Goal: Task Accomplishment & Management: Manage account settings

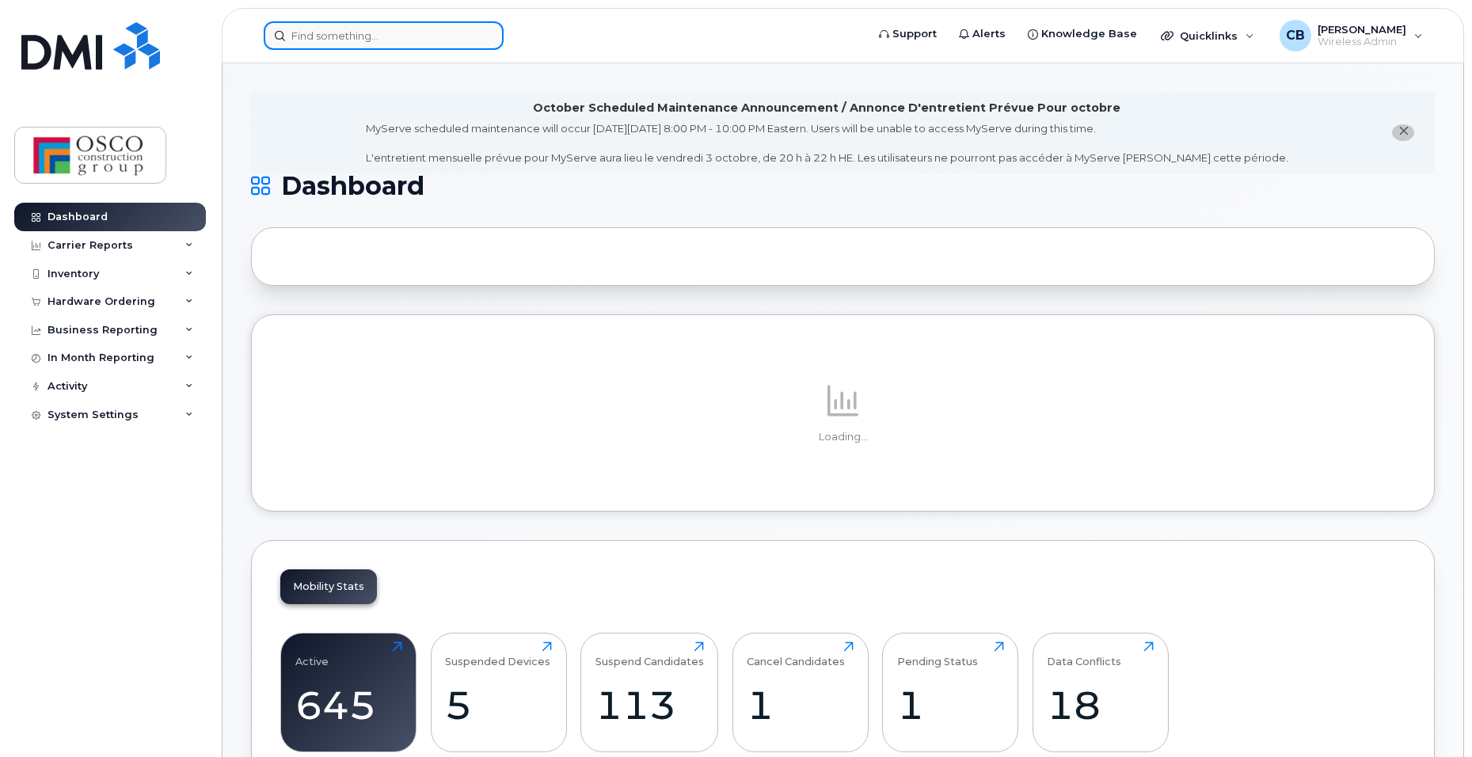
click at [352, 40] on input at bounding box center [384, 35] width 240 height 29
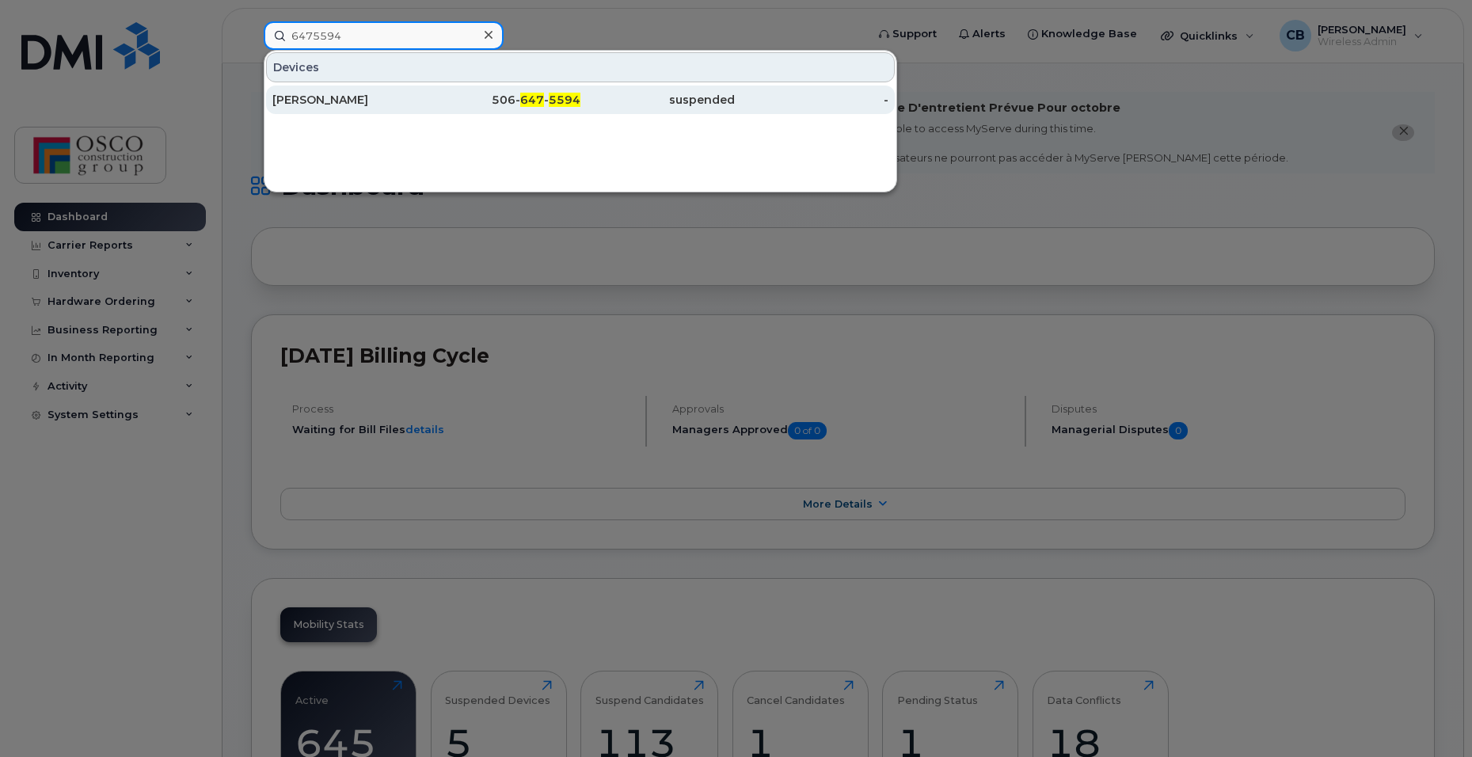
type input "6475594"
click at [559, 105] on span "5594" at bounding box center [565, 100] width 32 height 14
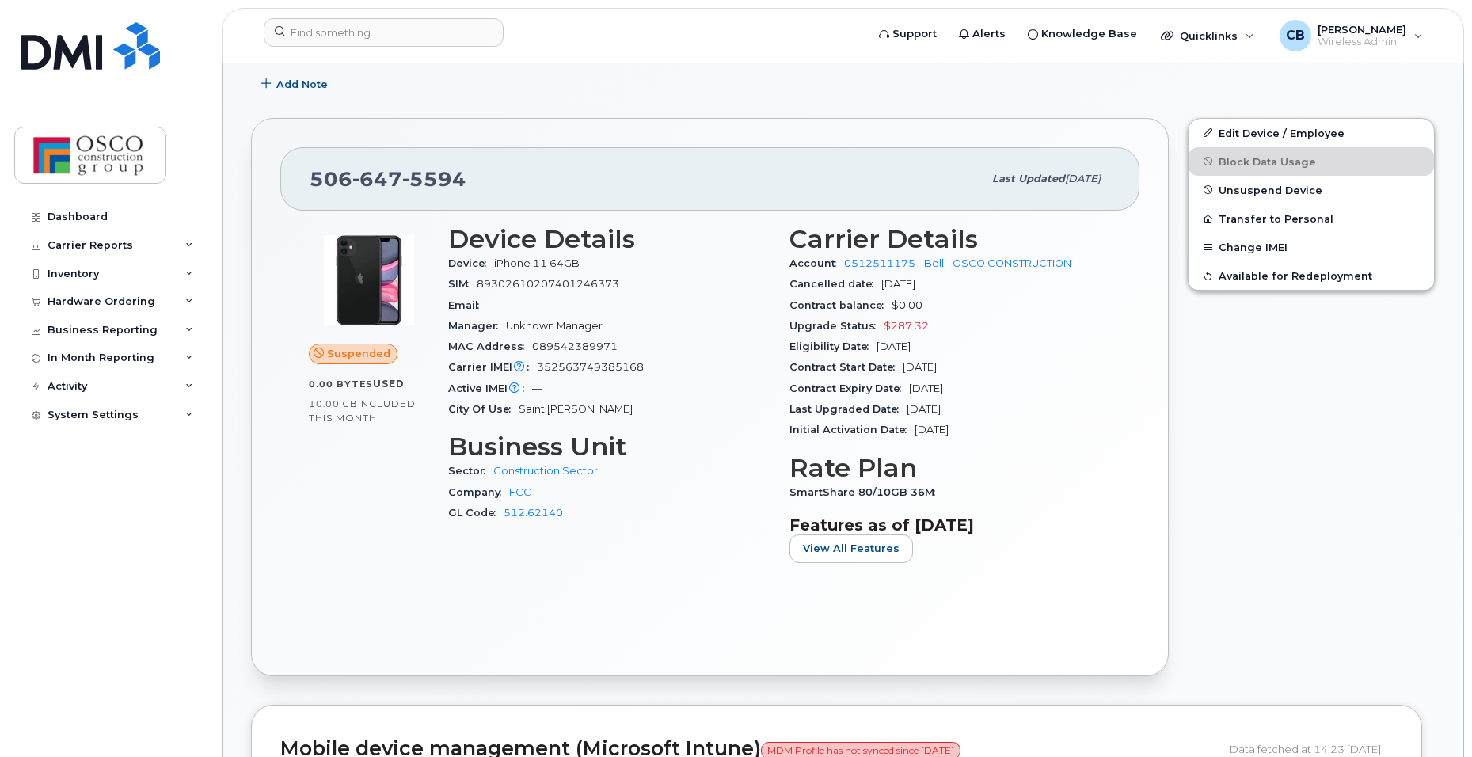
scroll to position [317, 0]
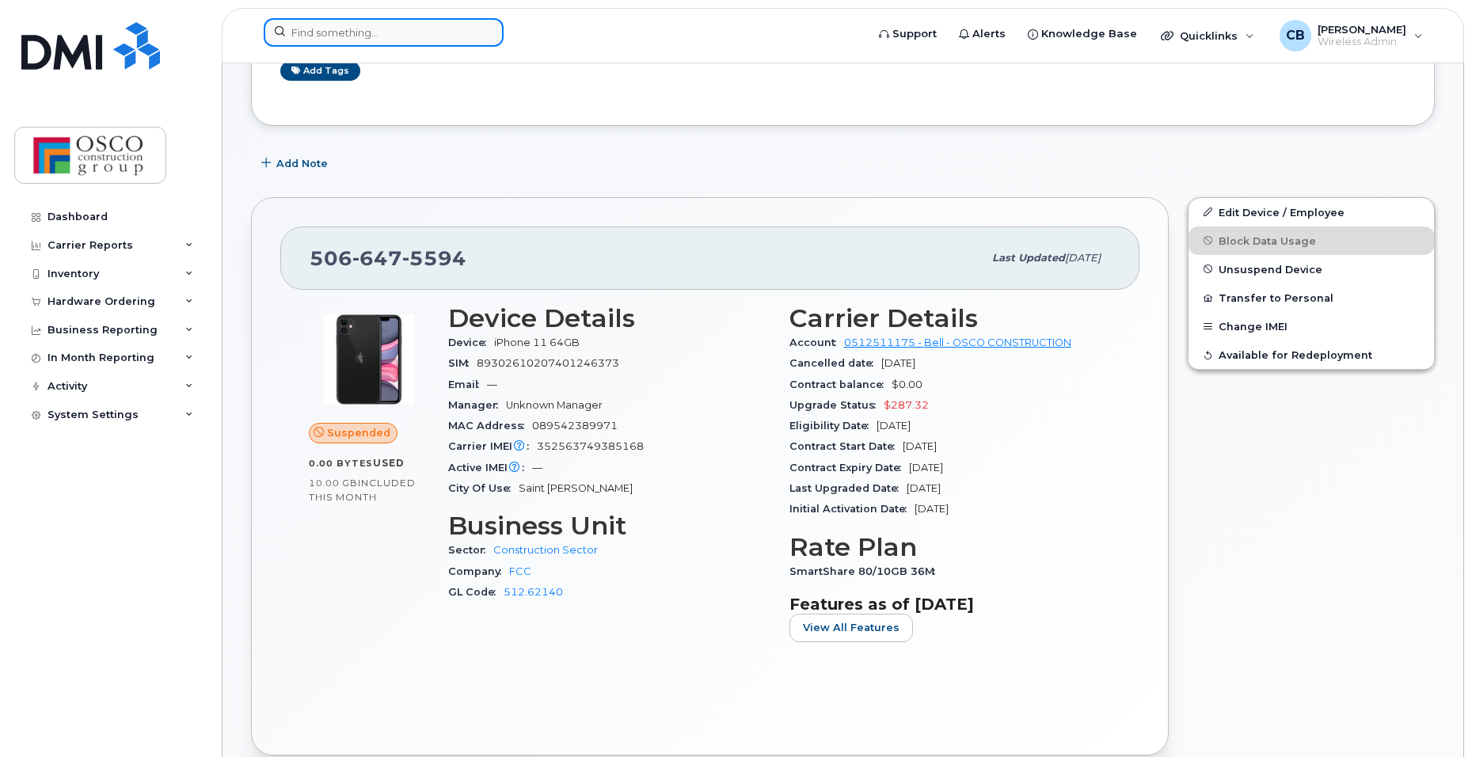
click at [322, 30] on input at bounding box center [384, 32] width 240 height 29
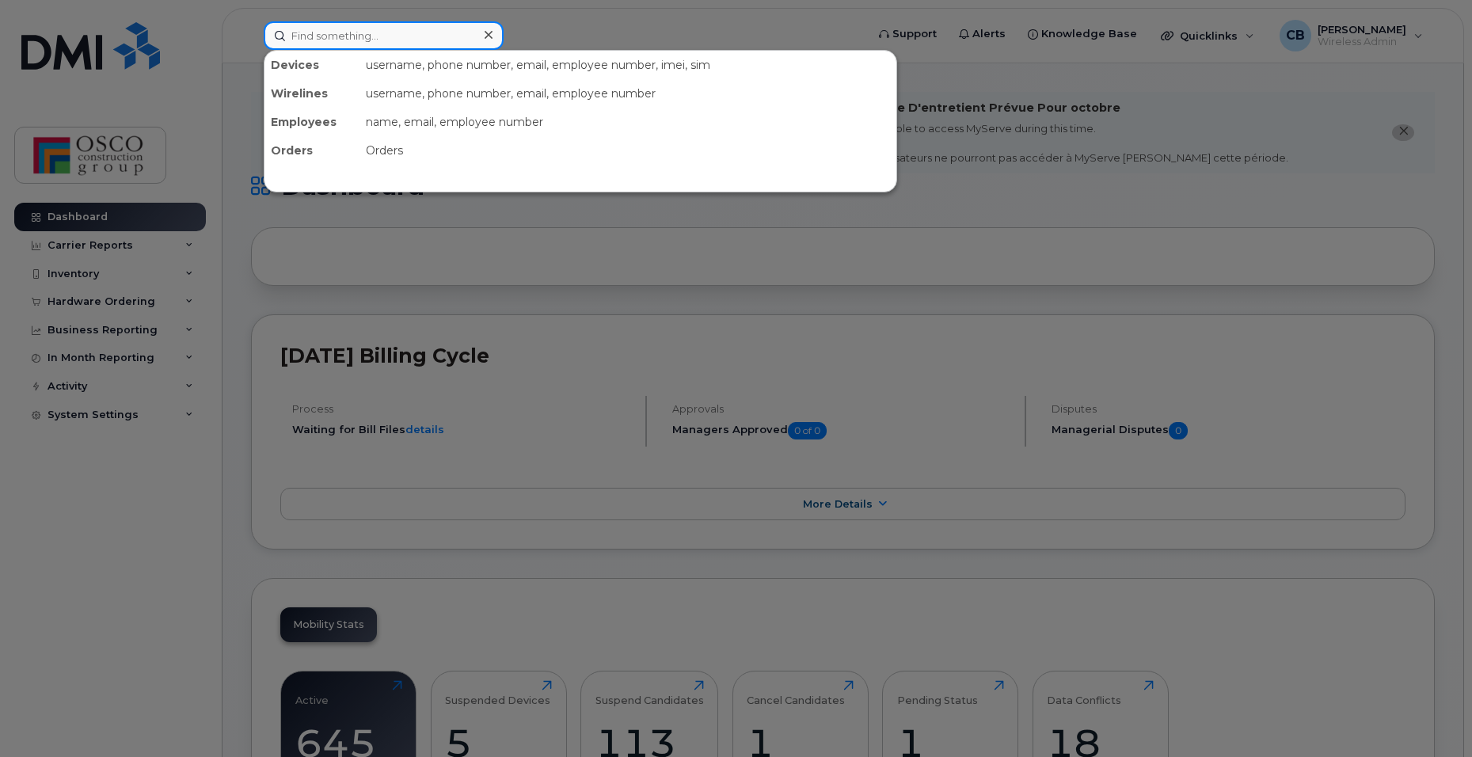
click at [337, 33] on input at bounding box center [384, 35] width 240 height 29
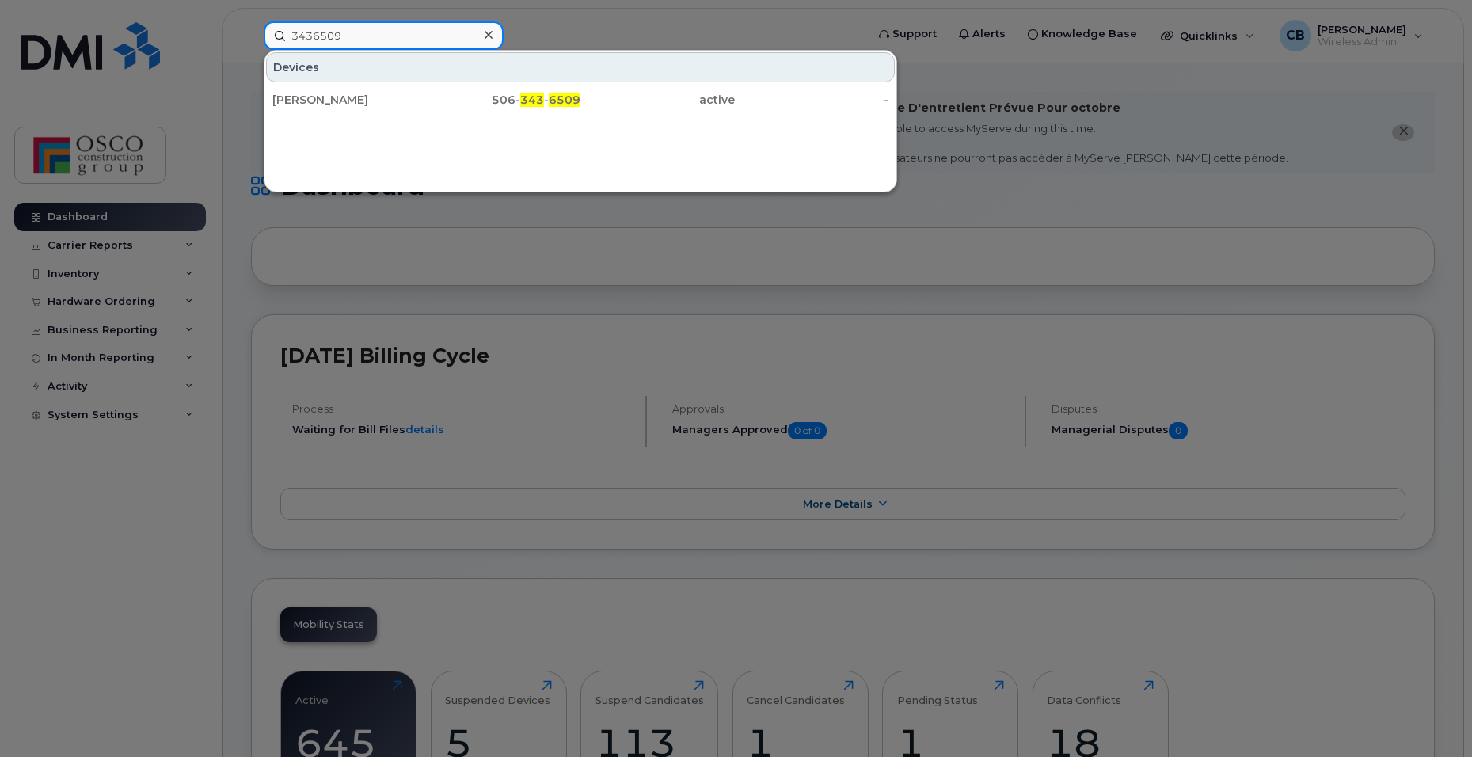
type input "3436509"
click at [482, 38] on div at bounding box center [488, 35] width 23 height 23
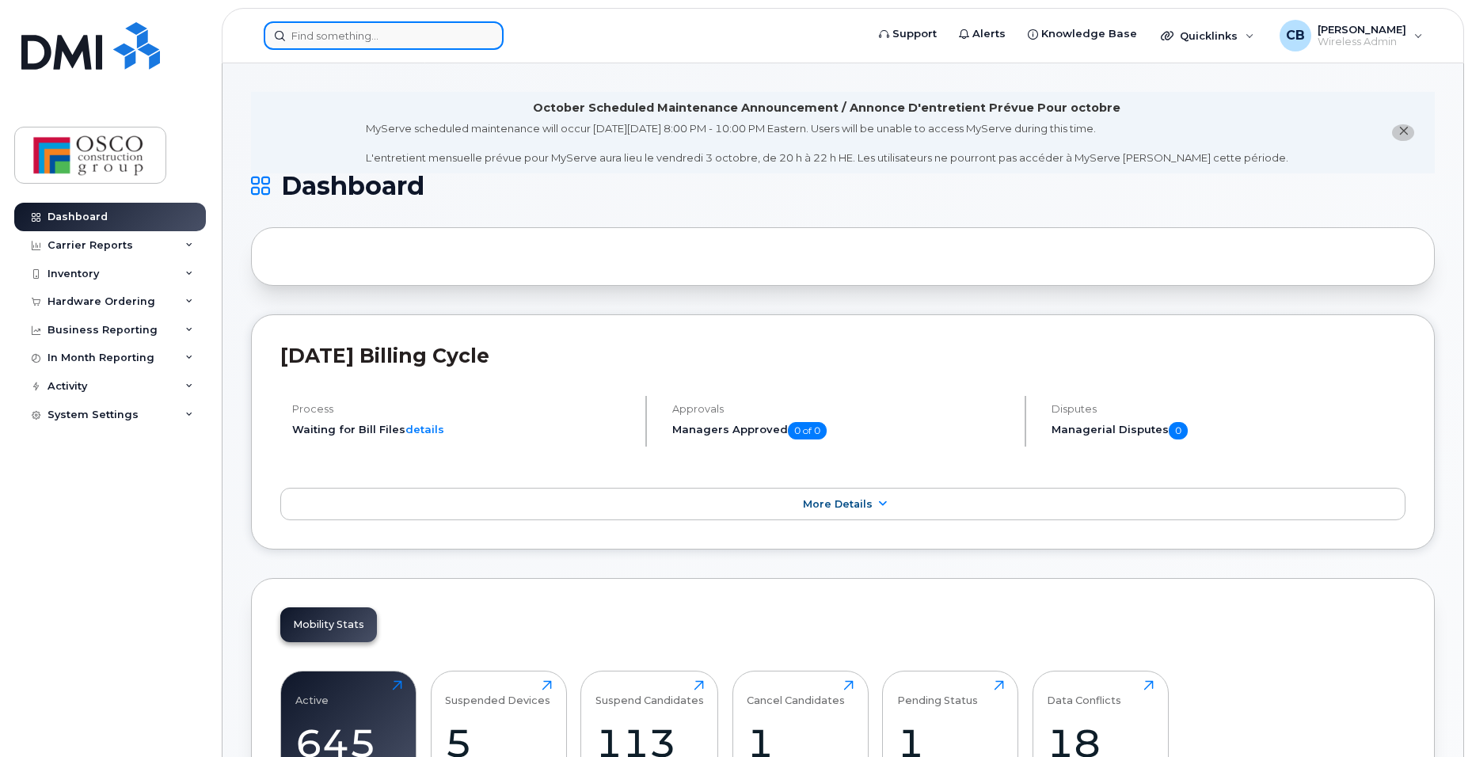
click at [375, 39] on input at bounding box center [384, 35] width 240 height 29
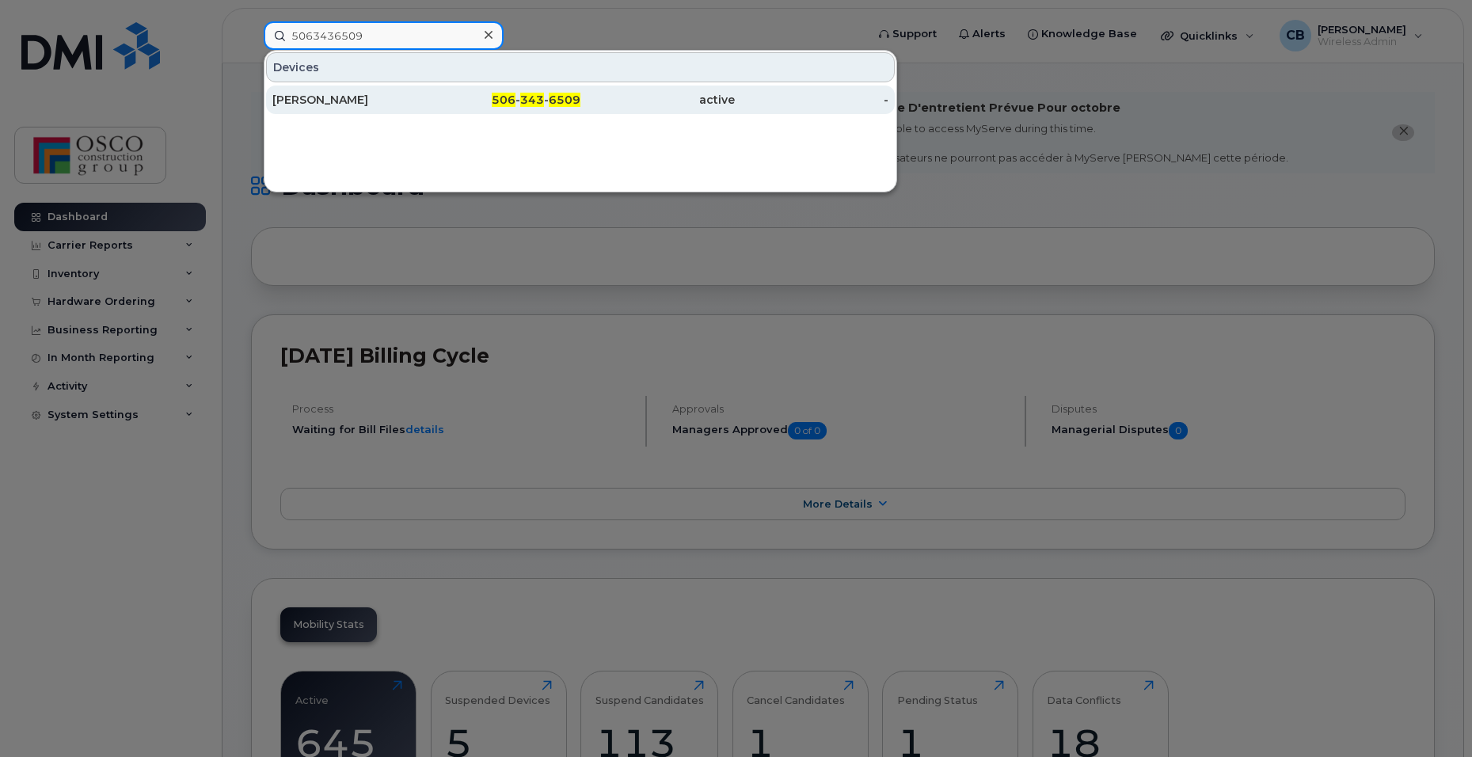
type input "5063436509"
click at [530, 103] on span "343" at bounding box center [532, 100] width 24 height 14
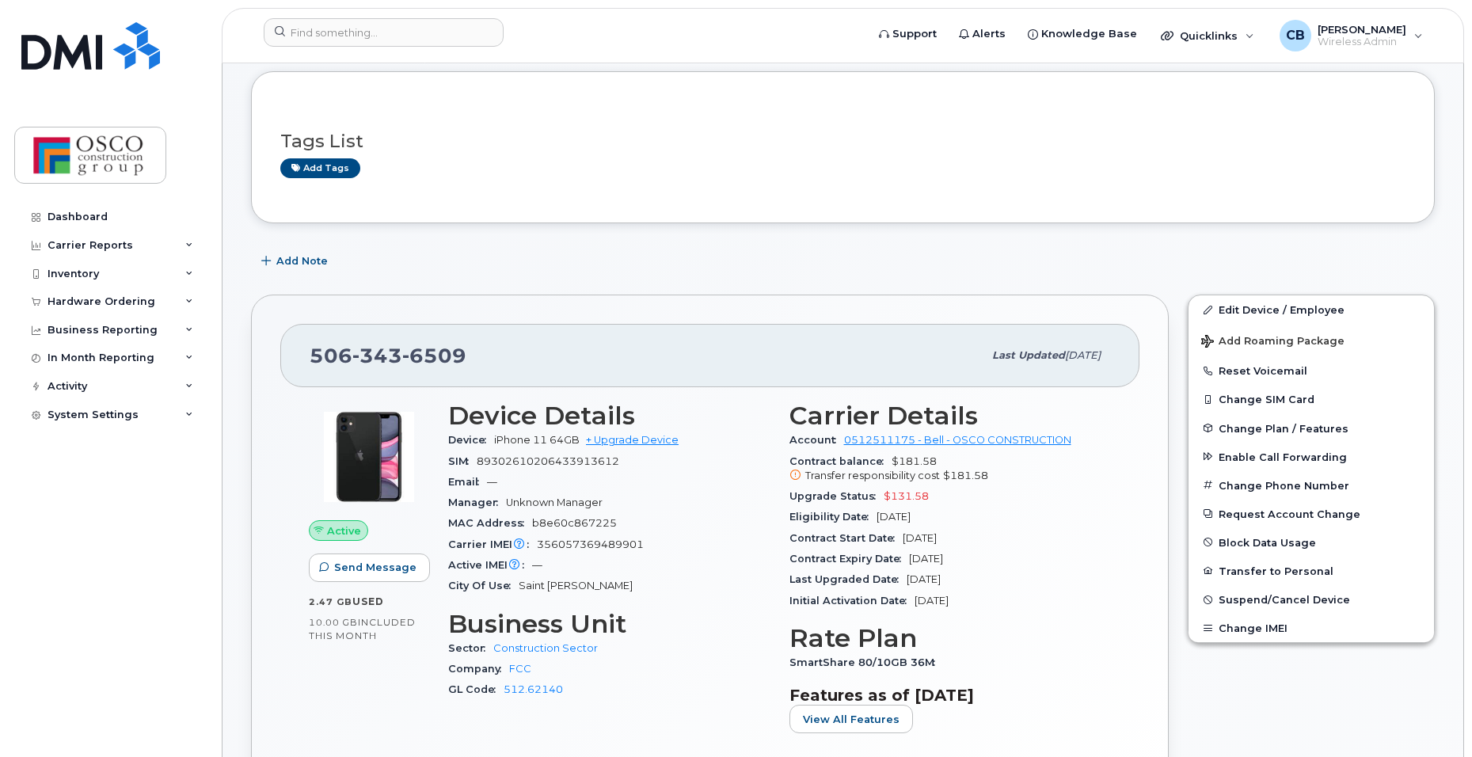
scroll to position [79, 0]
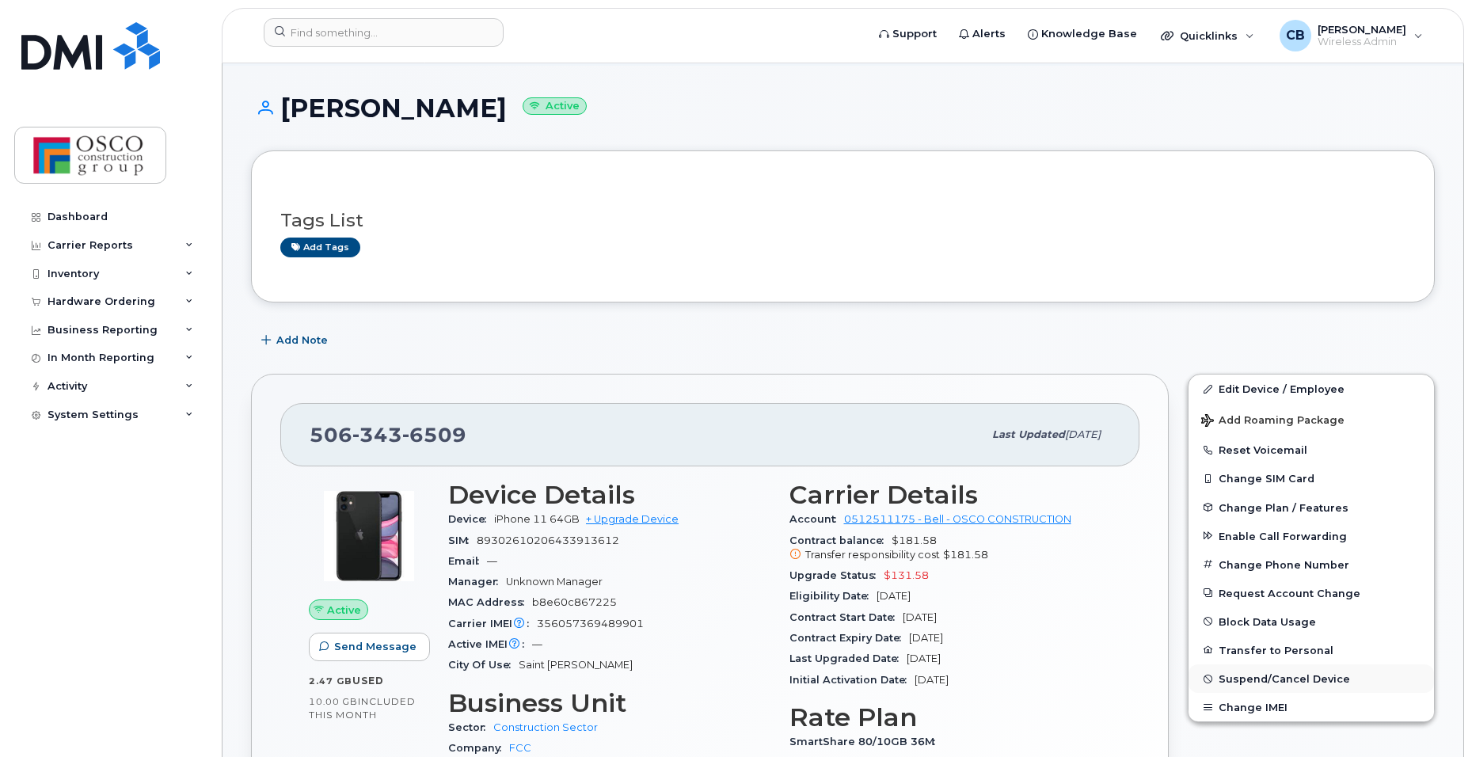
click at [1256, 679] on span "Suspend/Cancel Device" at bounding box center [1283, 679] width 131 height 12
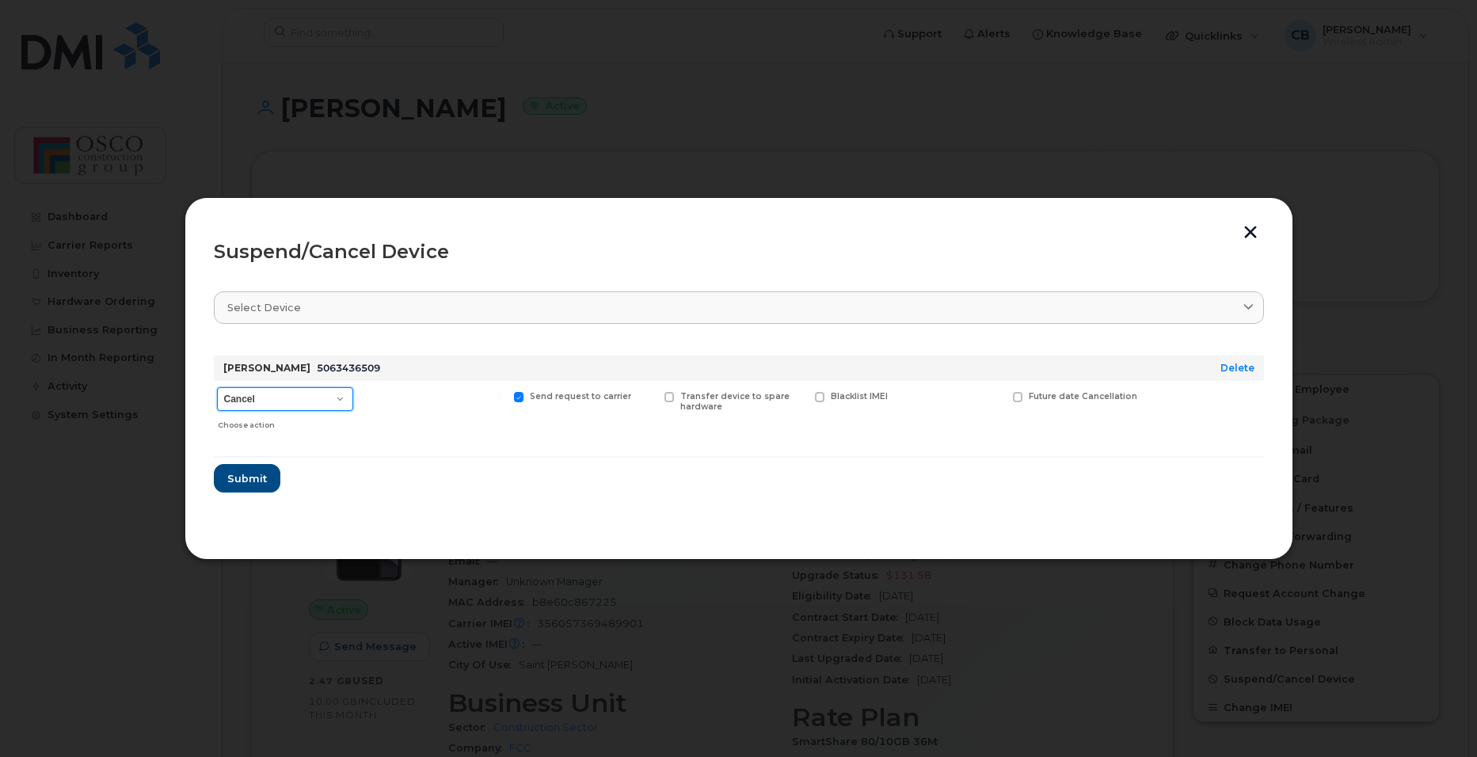
click at [344, 400] on select "Cancel Suspend - Extend Suspension Suspend - Reduced Rate Suspend - Full Rate S…" at bounding box center [285, 399] width 136 height 24
select select "[object Object]"
click at [217, 387] on select "Cancel Suspend - Extend Suspension Suspend - Reduced Rate Suspend - Full Rate S…" at bounding box center [285, 399] width 136 height 24
click at [248, 473] on span "Submit" at bounding box center [246, 478] width 40 height 15
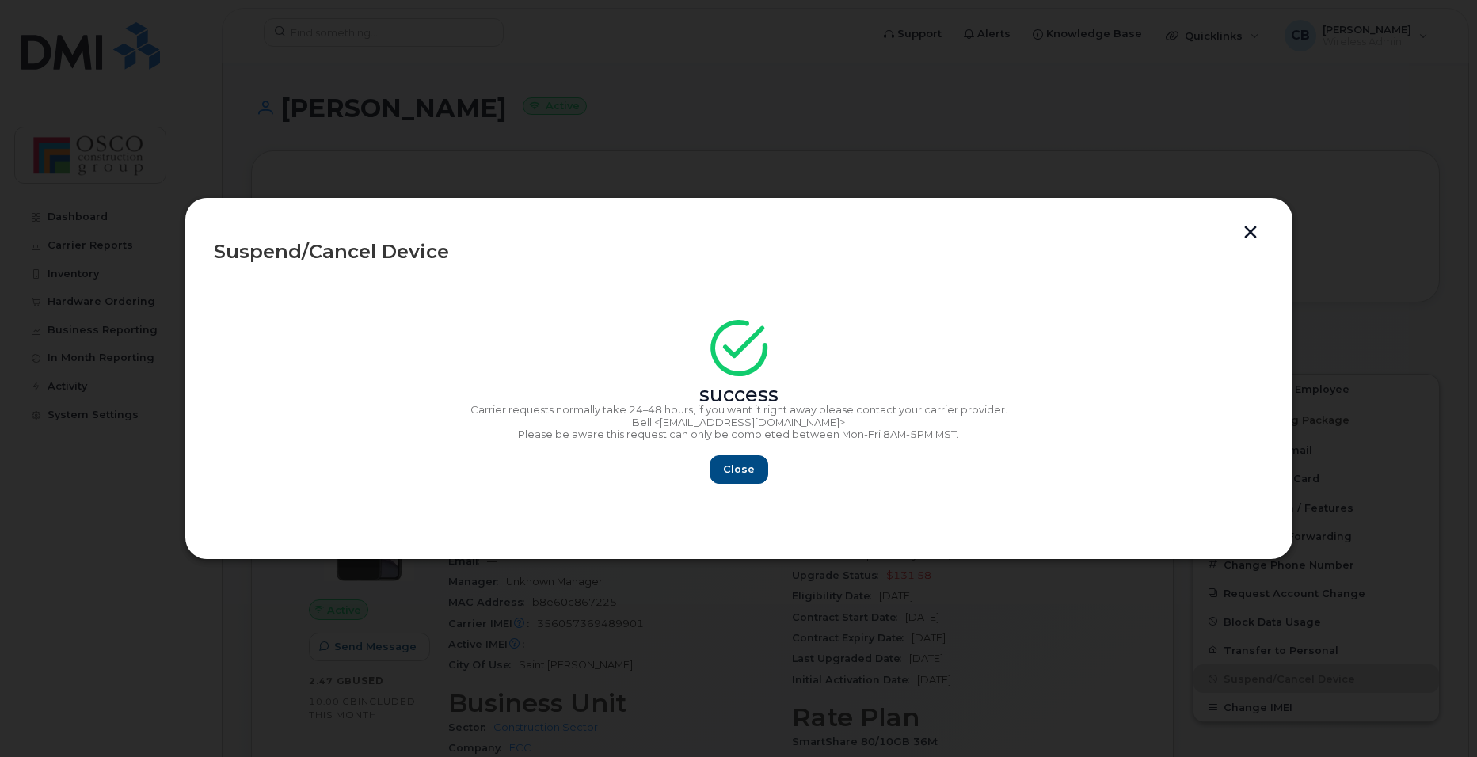
click at [709, 474] on div "Close" at bounding box center [739, 469] width 1050 height 29
click at [735, 475] on span "Close" at bounding box center [739, 469] width 32 height 15
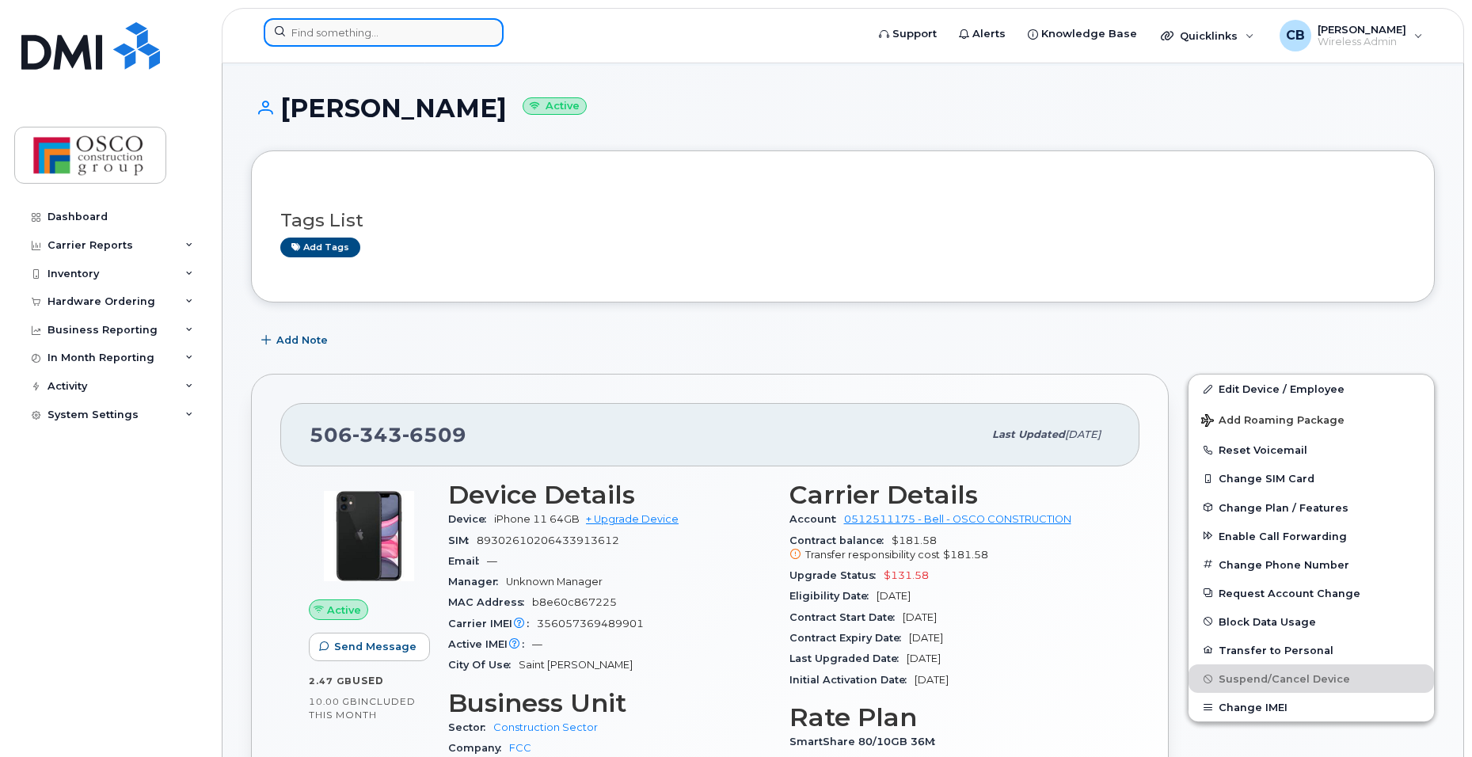
click at [386, 37] on input at bounding box center [384, 32] width 240 height 29
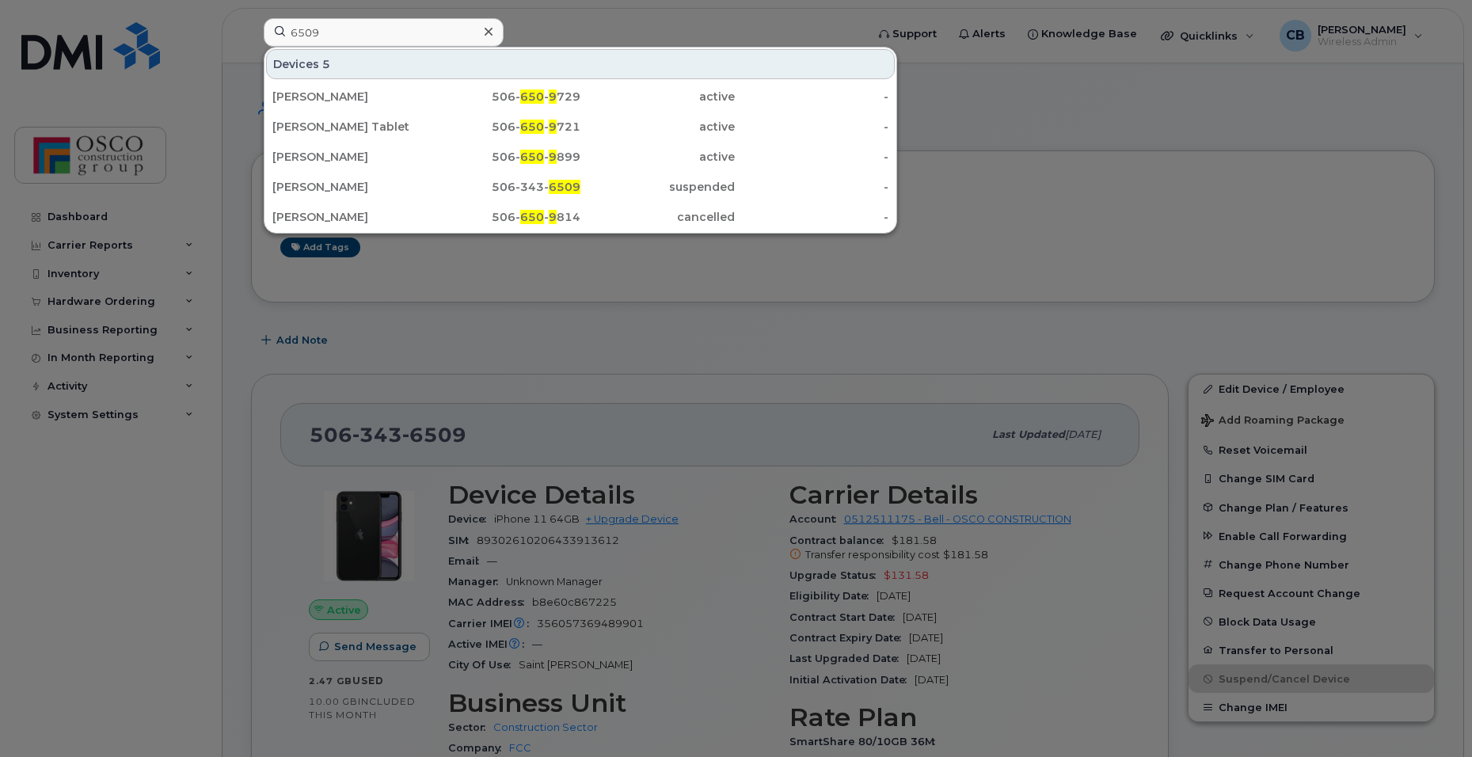
click at [634, 21] on div at bounding box center [736, 378] width 1472 height 757
click at [371, 32] on input "6509" at bounding box center [384, 32] width 240 height 29
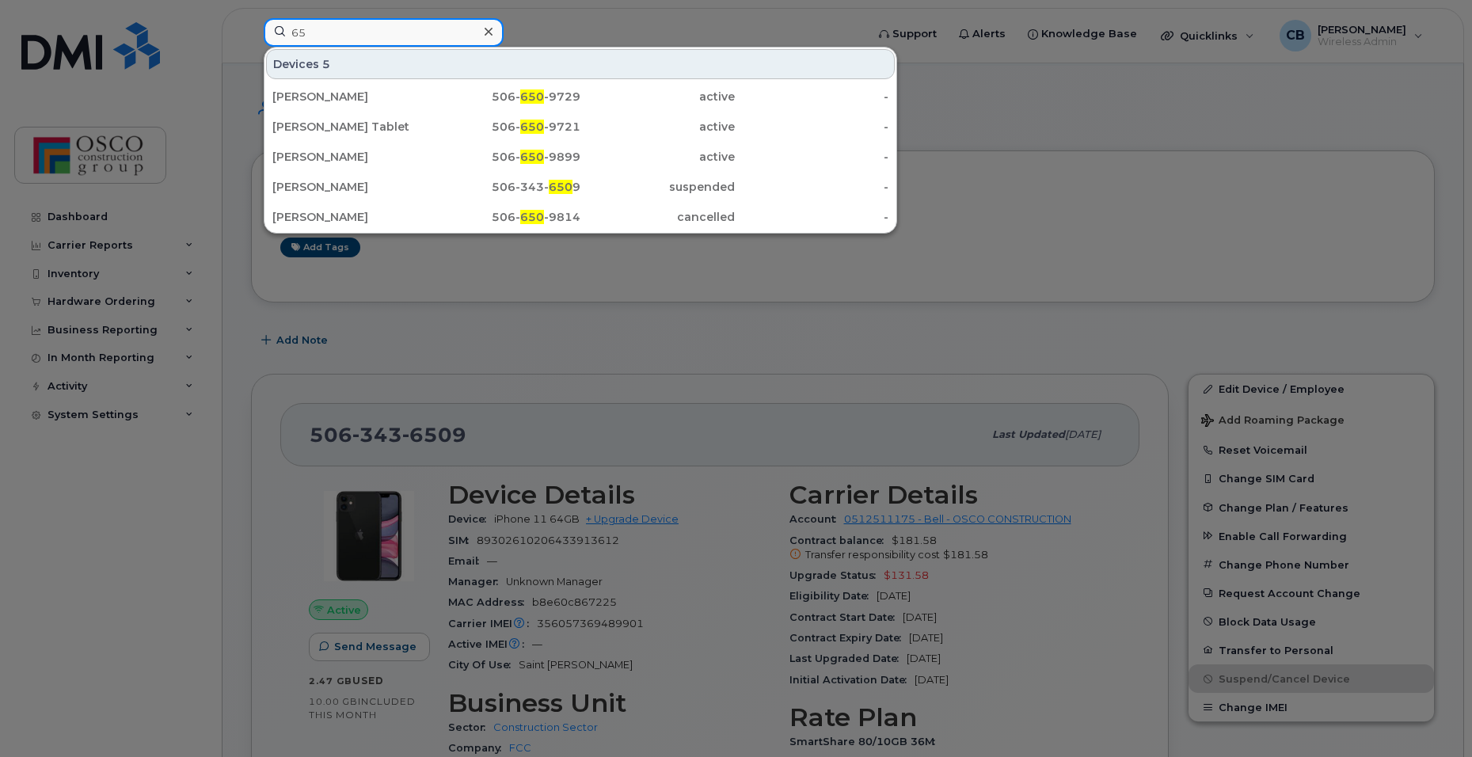
type input "6"
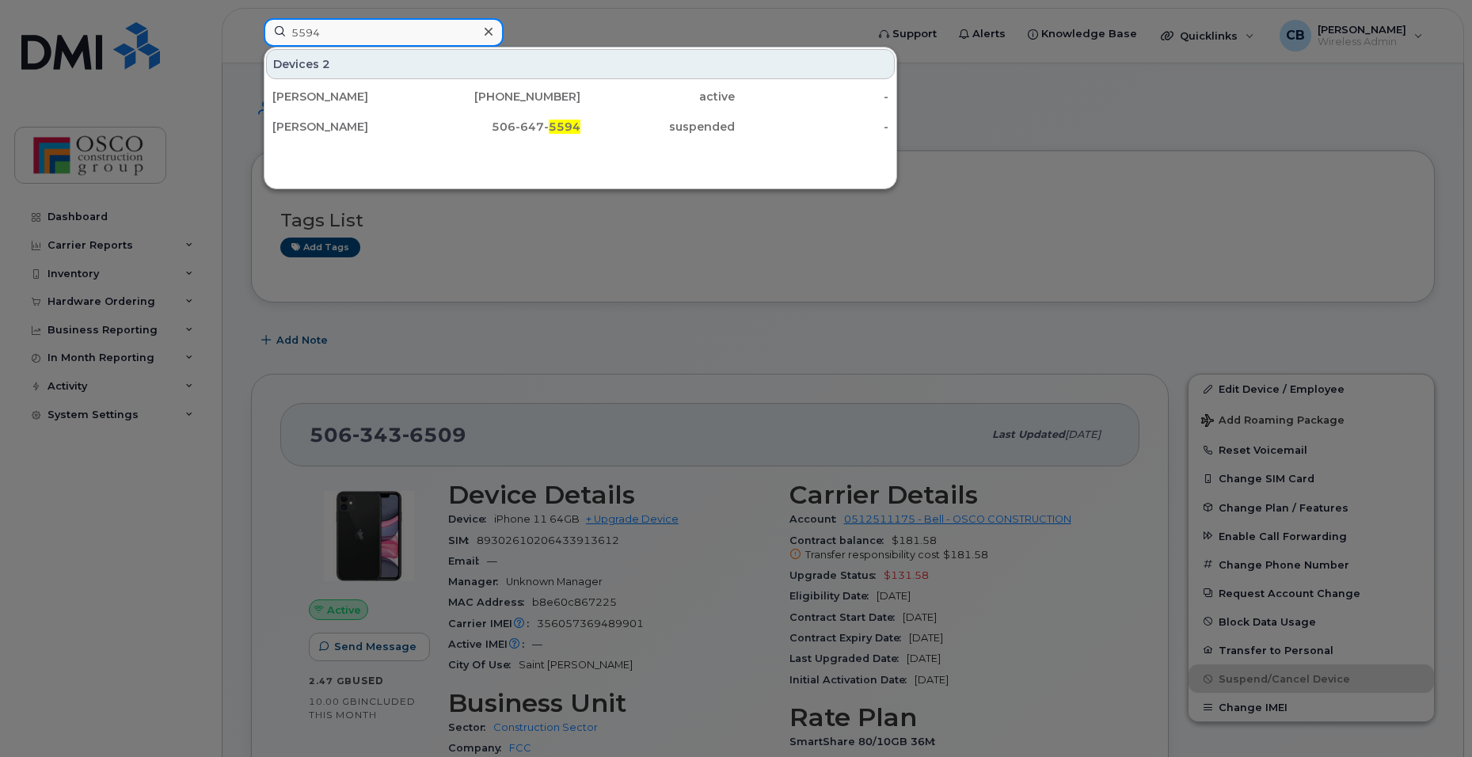
click at [375, 32] on input "5594" at bounding box center [384, 32] width 240 height 29
type input "5"
click at [314, 34] on input "6508394" at bounding box center [384, 32] width 240 height 29
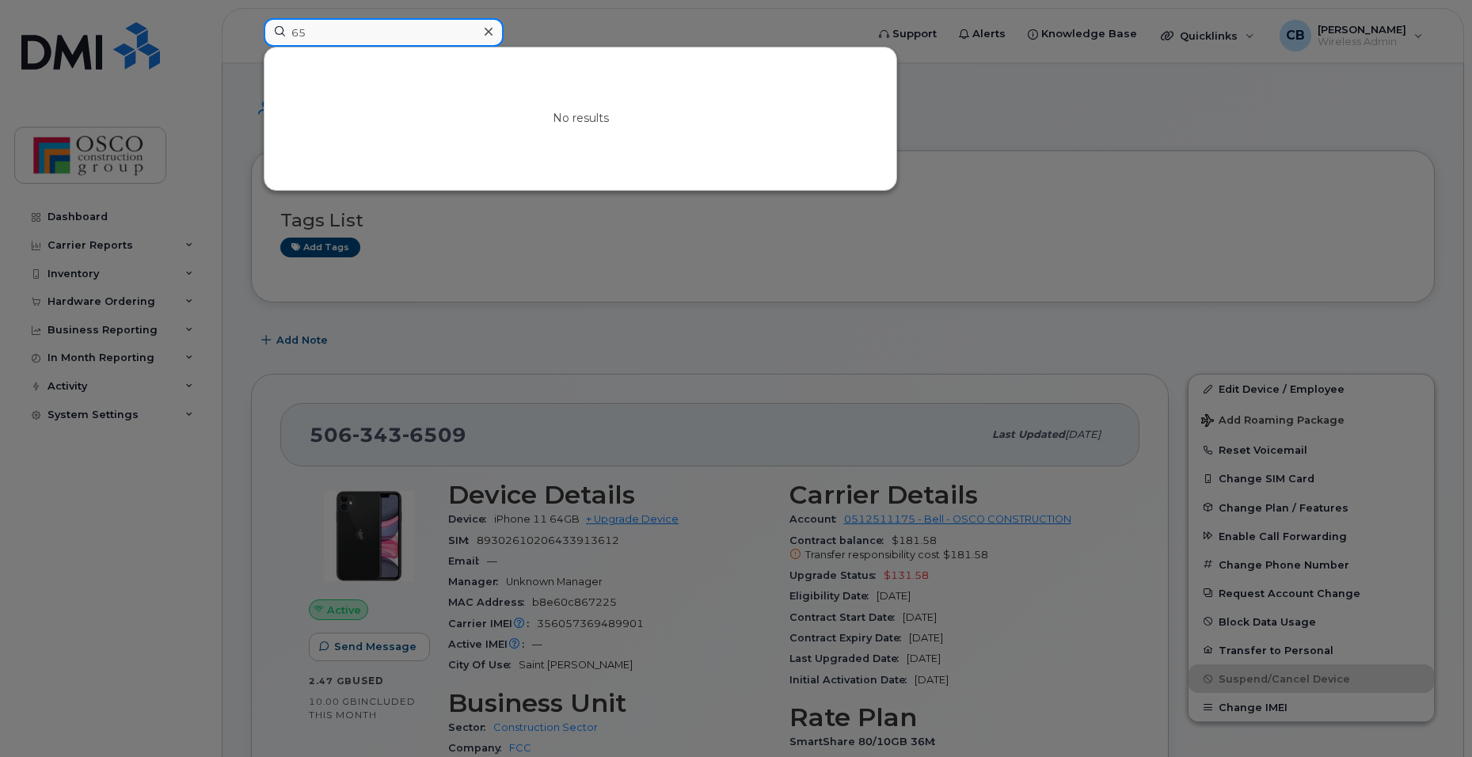
type input "6"
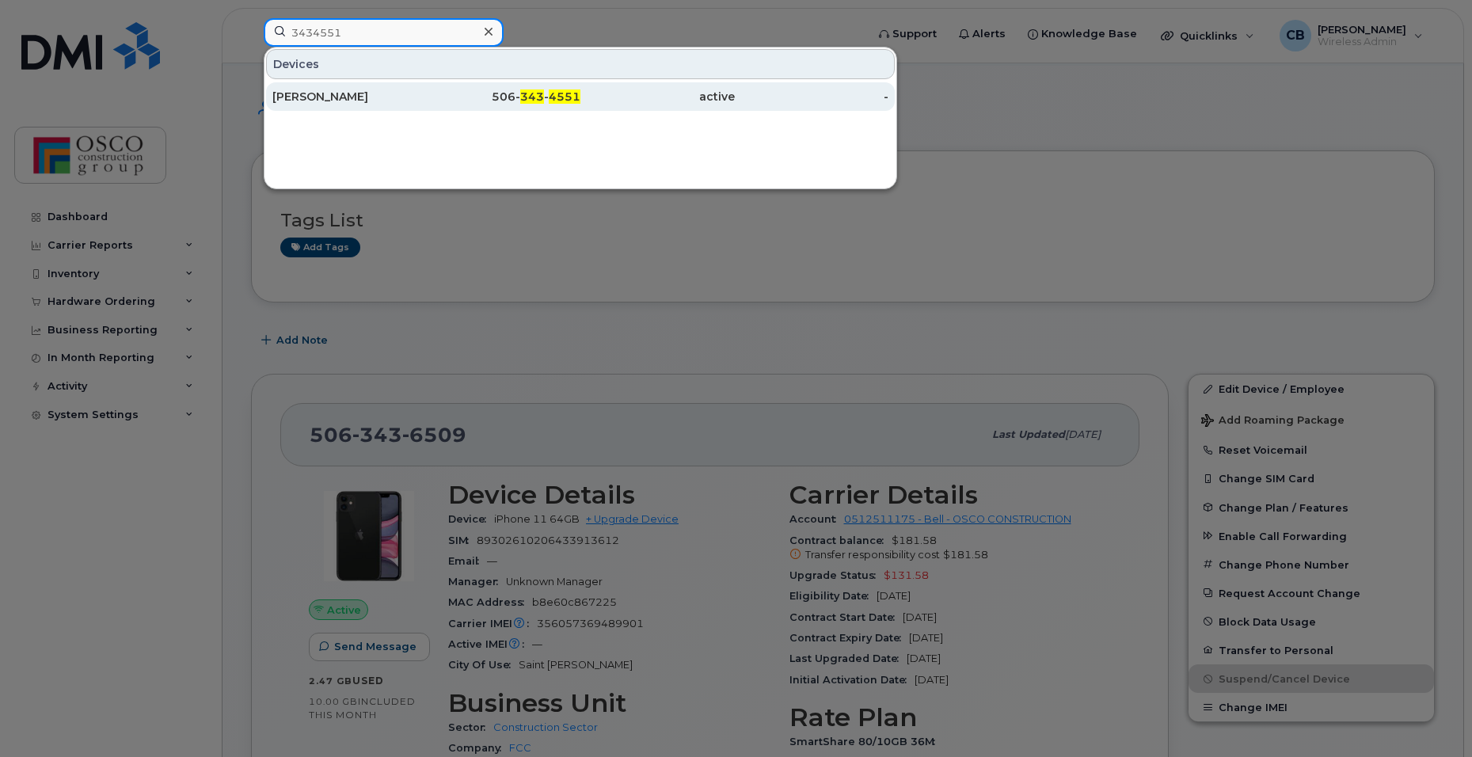
type input "3434551"
click at [519, 97] on div "506- 343 - 4551" at bounding box center [504, 97] width 154 height 16
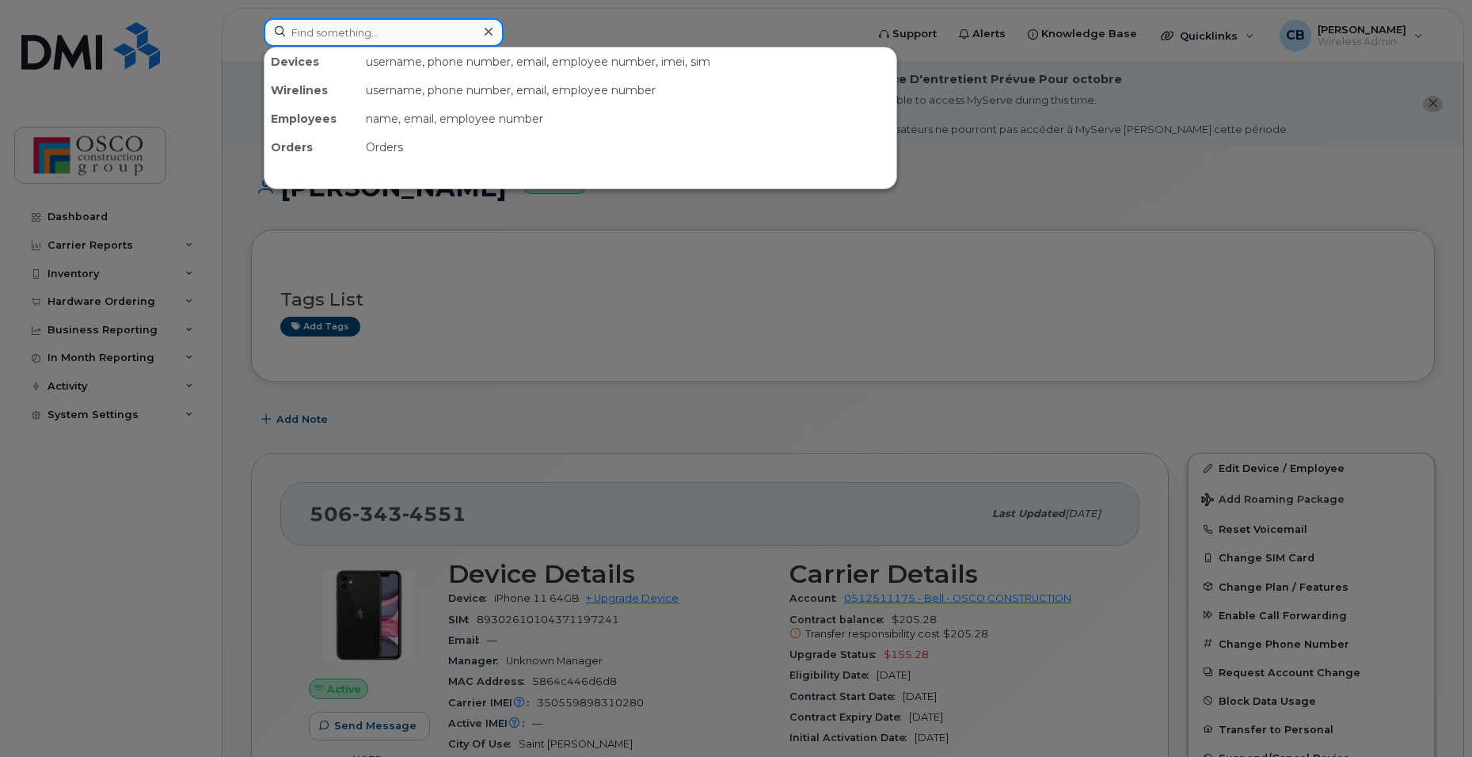
click at [401, 31] on input at bounding box center [384, 32] width 240 height 29
type input "6664"
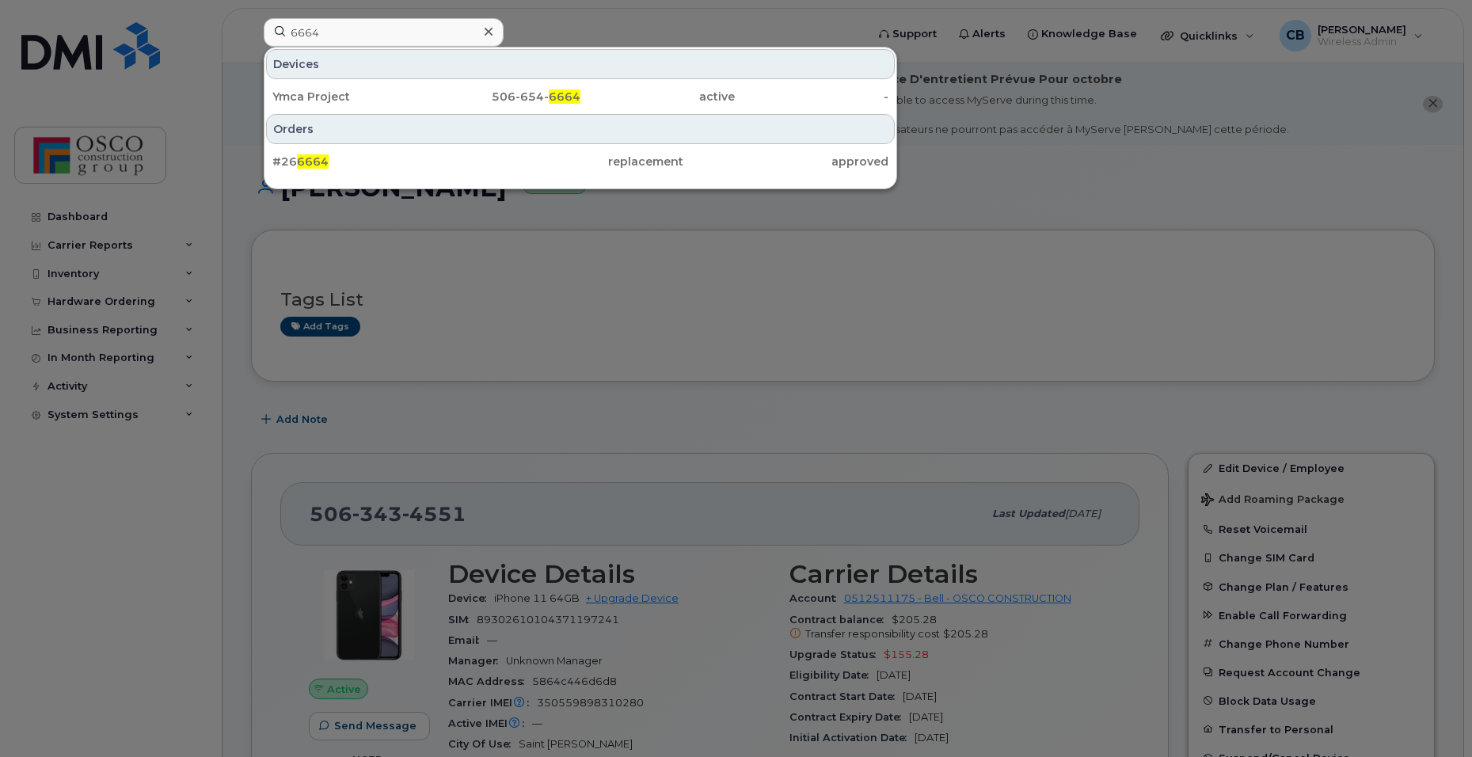
click at [488, 32] on icon at bounding box center [489, 32] width 8 height 8
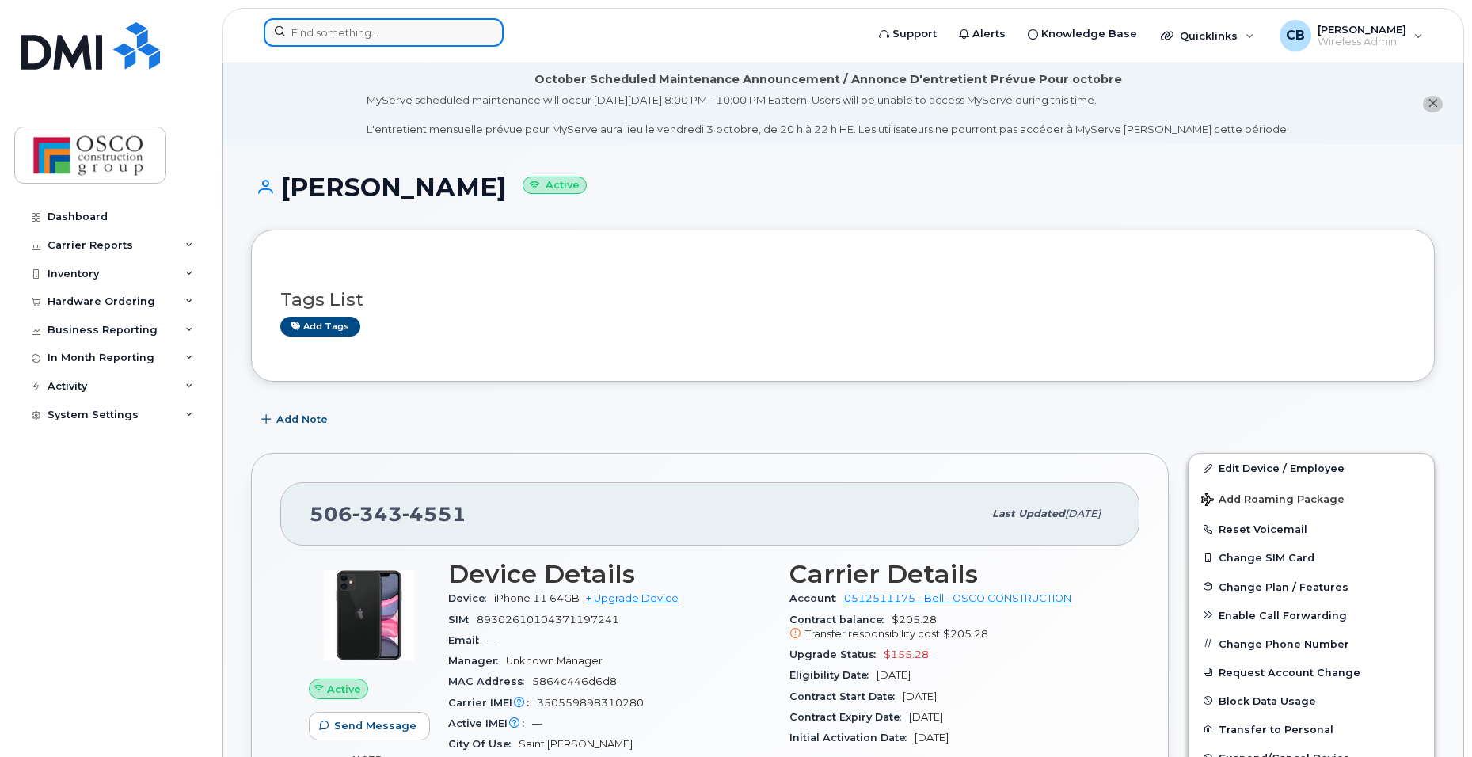
click at [422, 30] on input at bounding box center [384, 32] width 240 height 29
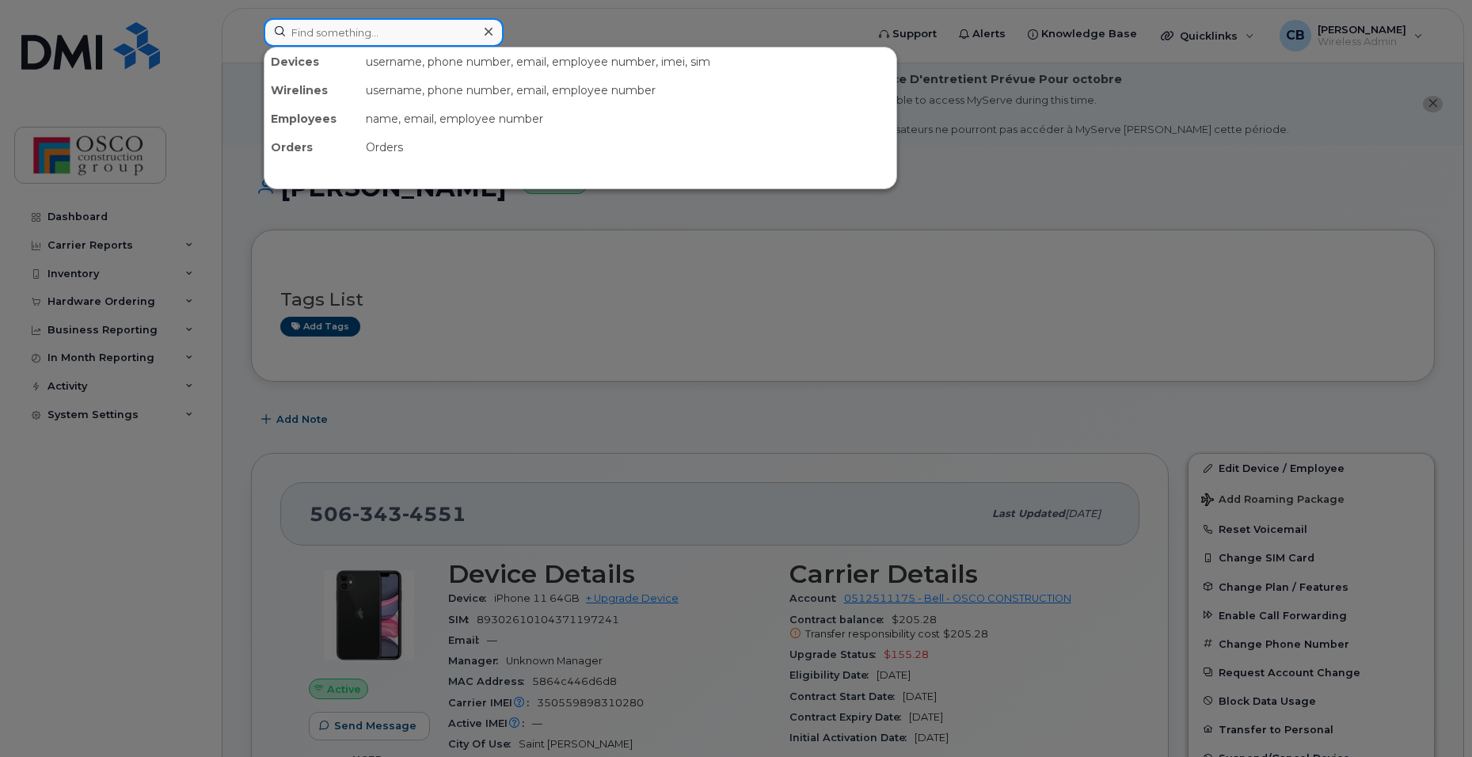
click at [350, 40] on input at bounding box center [384, 32] width 240 height 29
click at [358, 31] on input at bounding box center [384, 32] width 240 height 29
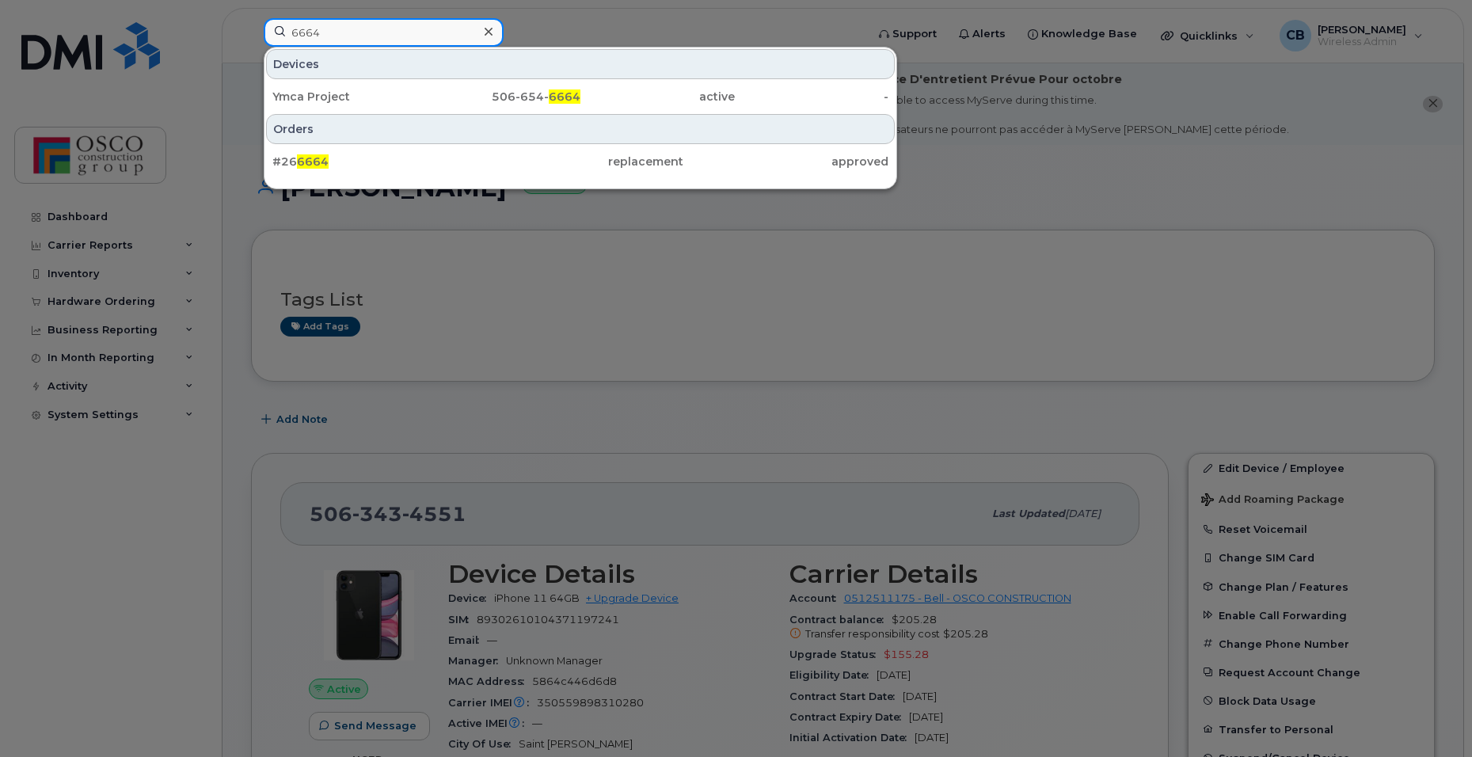
type input "6664"
drag, startPoint x: 288, startPoint y: 96, endPoint x: 579, endPoint y: 112, distance: 291.0
click at [288, 96] on div "Ymca Project" at bounding box center [349, 97] width 154 height 16
